Goal: Transaction & Acquisition: Purchase product/service

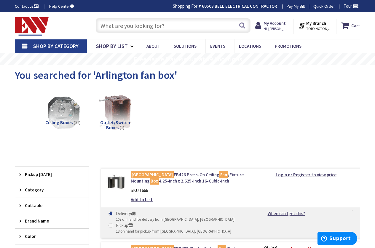
click at [173, 23] on input "text" at bounding box center [173, 25] width 155 height 15
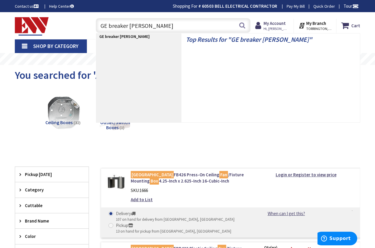
type input "GE breaker blank"
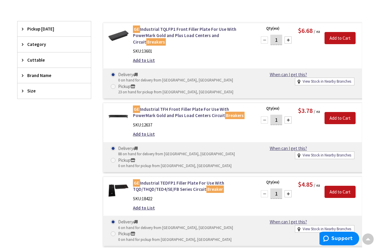
scroll to position [141, 0]
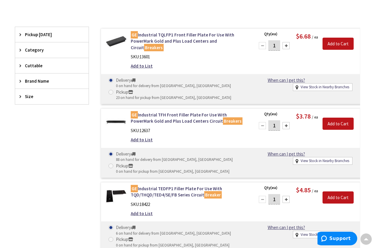
click at [285, 44] on div at bounding box center [285, 45] width 7 height 7
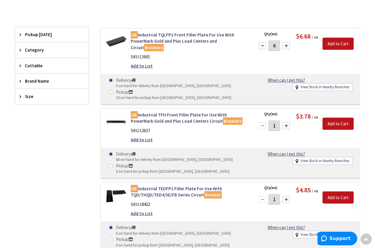
click at [285, 44] on div at bounding box center [285, 45] width 7 height 7
type input "10"
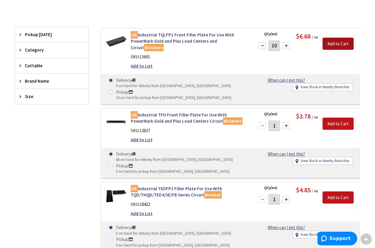
click at [338, 45] on input "Add to Cart" at bounding box center [337, 44] width 31 height 12
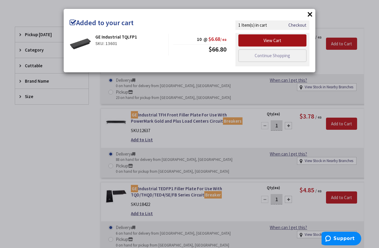
click at [280, 42] on link "View Cart" at bounding box center [272, 40] width 68 height 12
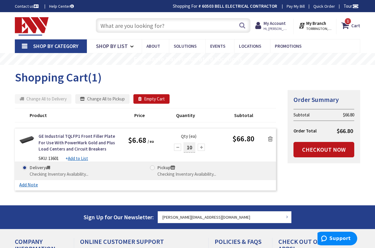
click at [152, 167] on span at bounding box center [152, 167] width 5 height 5
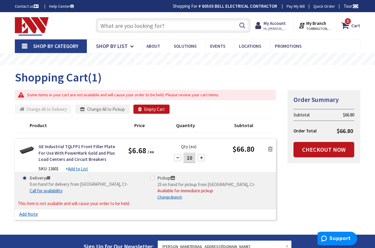
click at [153, 176] on span at bounding box center [152, 178] width 5 height 5
click at [153, 176] on input "Pickup 23 on hand for pickup from Torrington, Ct - Available for immediate pick…" at bounding box center [153, 178] width 4 height 4
radio input "true"
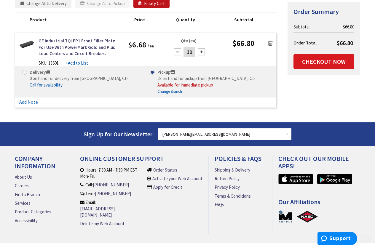
scroll to position [116, 0]
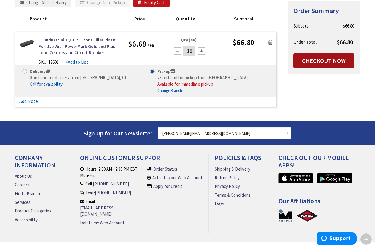
click at [325, 60] on link "Checkout Now" at bounding box center [323, 60] width 61 height 15
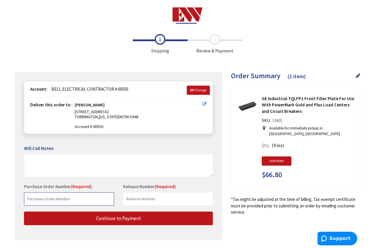
click at [80, 201] on input "text" at bounding box center [69, 198] width 90 height 13
type input "40119"
type input "Jacques Residence"
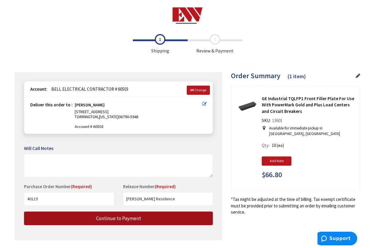
click at [153, 217] on button "Continue to Payment" at bounding box center [118, 218] width 189 height 14
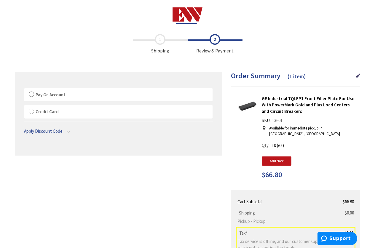
click at [31, 94] on label "Pay On Account" at bounding box center [118, 95] width 188 height 14
click at [24, 89] on input "Pay On Account" at bounding box center [24, 89] width 0 height 0
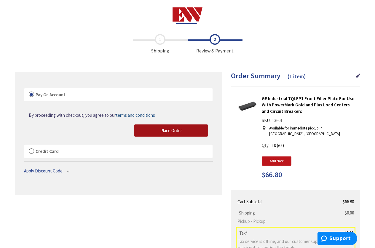
click at [163, 129] on span "Place Order" at bounding box center [171, 131] width 22 height 6
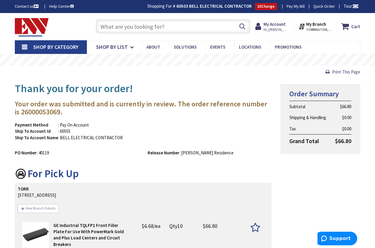
click at [176, 22] on input "text" at bounding box center [173, 26] width 155 height 15
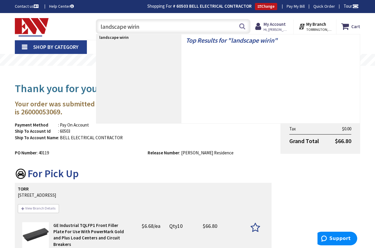
type input "landscape wiring"
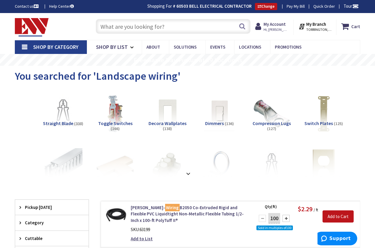
click at [188, 29] on input "text" at bounding box center [173, 26] width 155 height 15
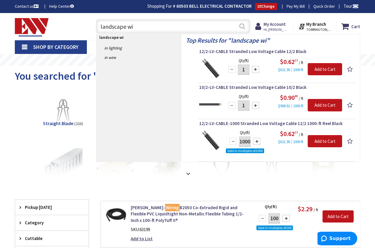
type input "landscape wi"
click at [242, 23] on button "Search" at bounding box center [242, 26] width 8 height 13
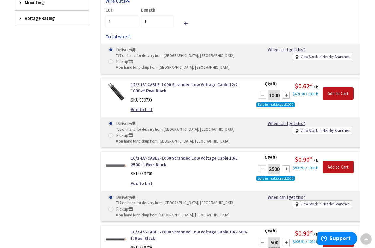
scroll to position [312, 0]
